Goal: Task Accomplishment & Management: Use online tool/utility

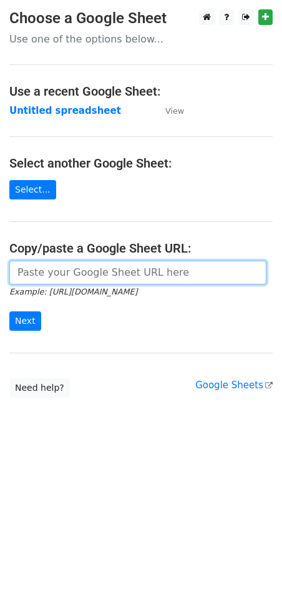
click at [74, 282] on input "url" at bounding box center [137, 273] width 257 height 24
paste input "[URL][DOMAIN_NAME]"
type input "[URL][DOMAIN_NAME]"
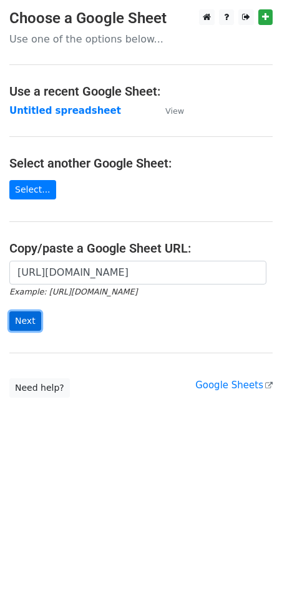
click at [15, 314] on input "Next" at bounding box center [25, 320] width 32 height 19
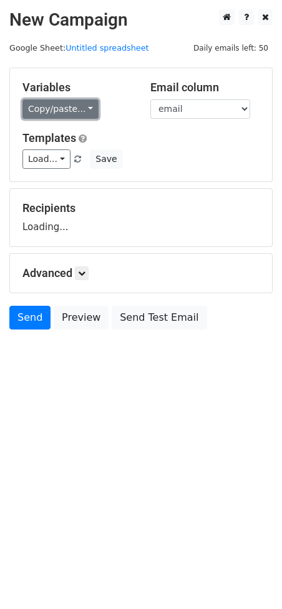
click at [62, 110] on link "Copy/paste..." at bounding box center [60, 108] width 76 height 19
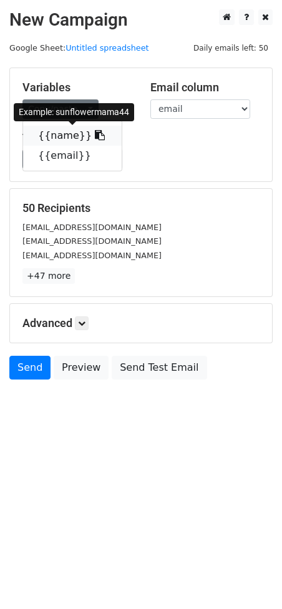
click at [95, 132] on icon at bounding box center [100, 135] width 10 height 10
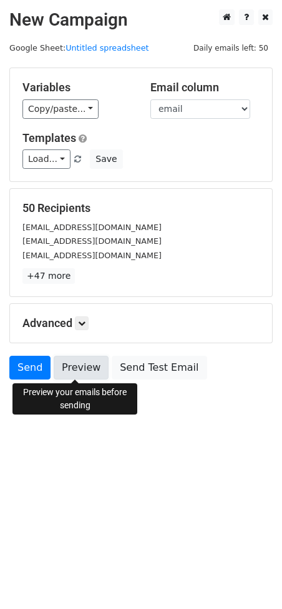
click at [75, 364] on link "Preview" at bounding box center [81, 368] width 55 height 24
click at [72, 367] on link "Preview" at bounding box center [81, 368] width 55 height 24
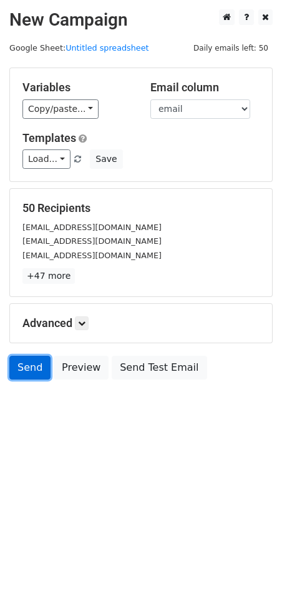
click at [17, 362] on link "Send" at bounding box center [29, 368] width 41 height 24
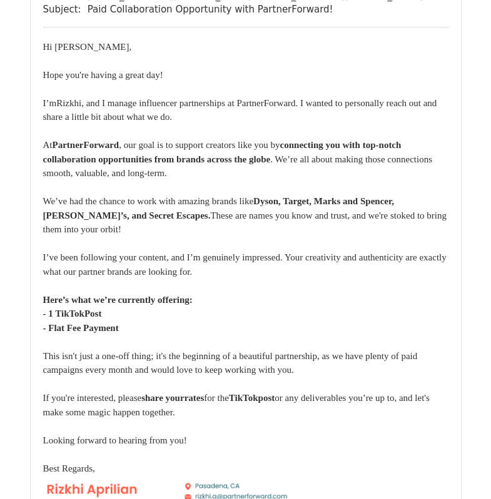
scroll to position [40635, 0]
